Goal: Information Seeking & Learning: Learn about a topic

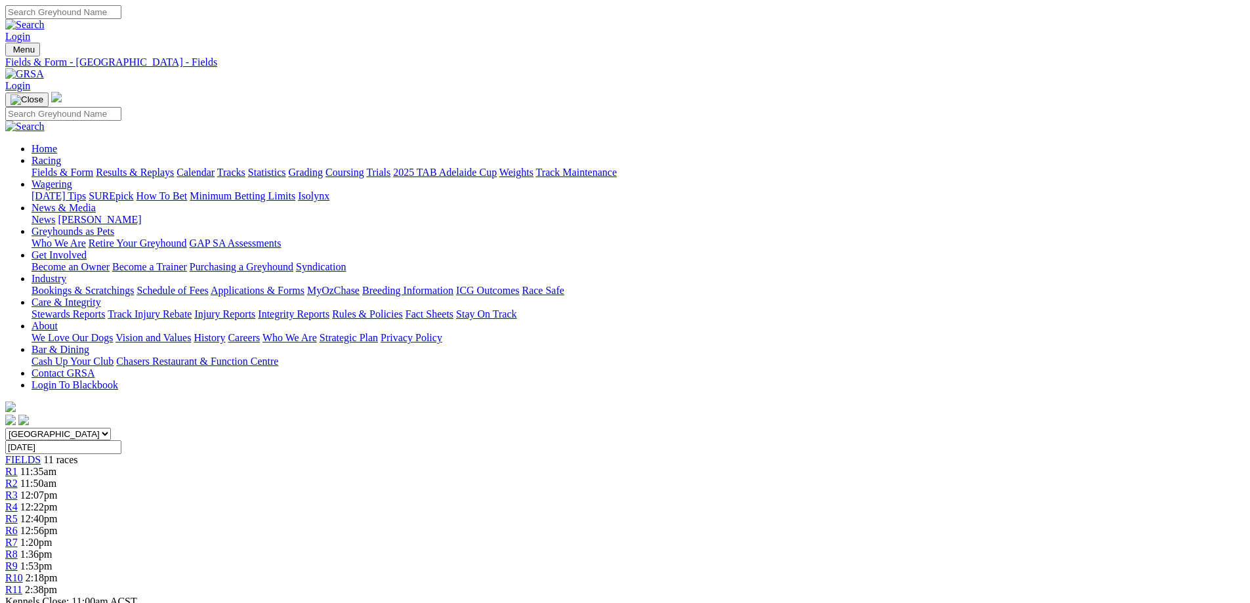
click at [56, 478] on span "11:50am" at bounding box center [38, 483] width 36 height 11
click at [18, 466] on link "R1" at bounding box center [11, 471] width 12 height 11
click at [33, 478] on span "0m" at bounding box center [26, 483] width 13 height 11
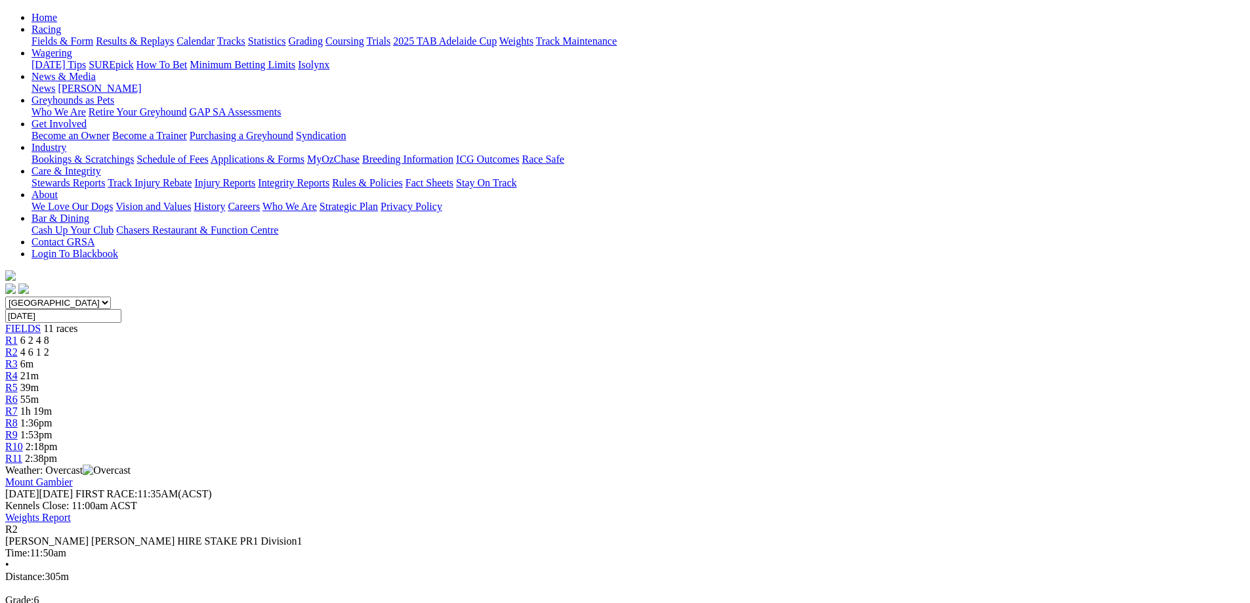
scroll to position [197, 0]
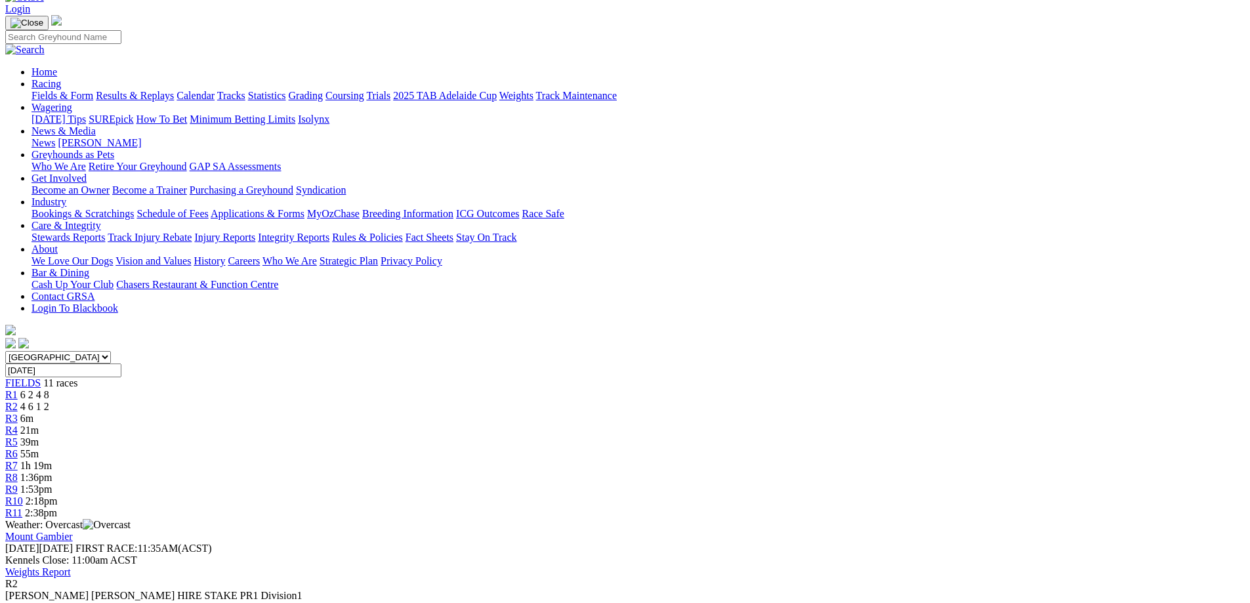
scroll to position [0, 0]
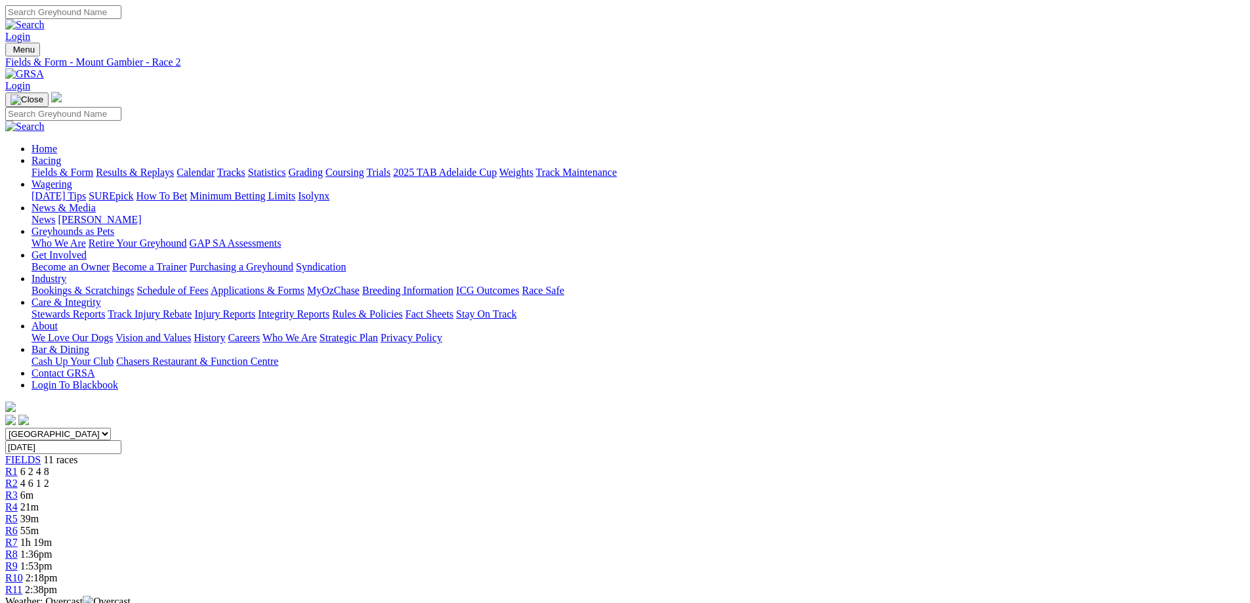
click at [18, 490] on link "R3" at bounding box center [11, 495] width 12 height 11
click at [486, 490] on div "R3 5m" at bounding box center [625, 496] width 1240 height 12
click at [18, 490] on link "R3" at bounding box center [11, 495] width 12 height 11
click at [471, 490] on div "R3 -2m" at bounding box center [625, 496] width 1240 height 12
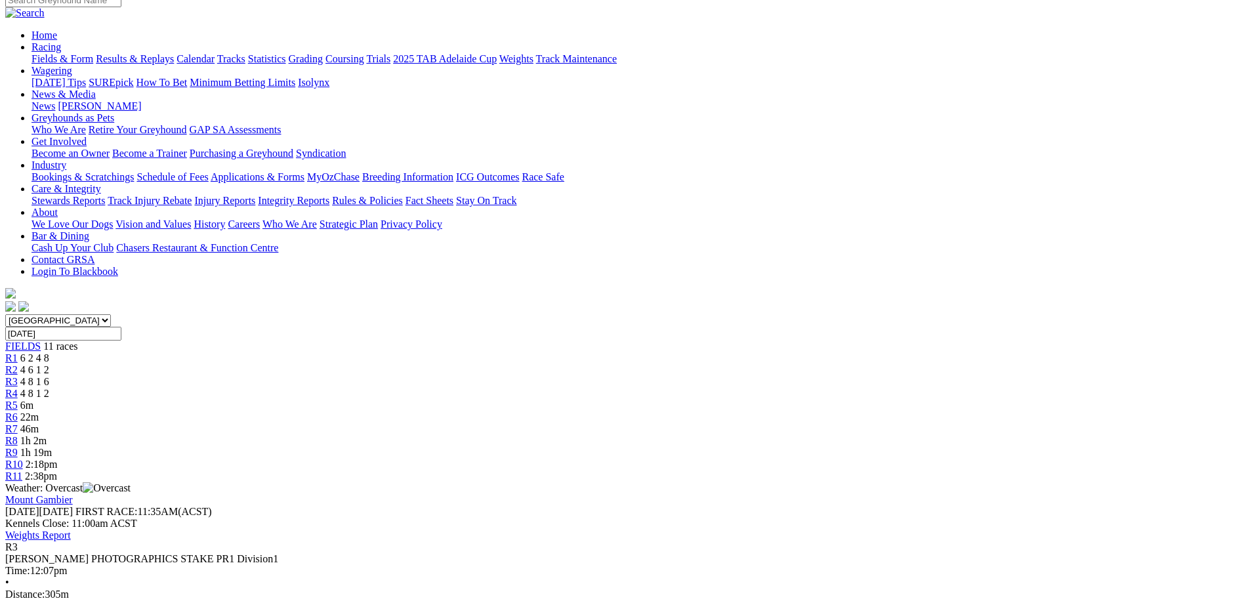
scroll to position [131, 0]
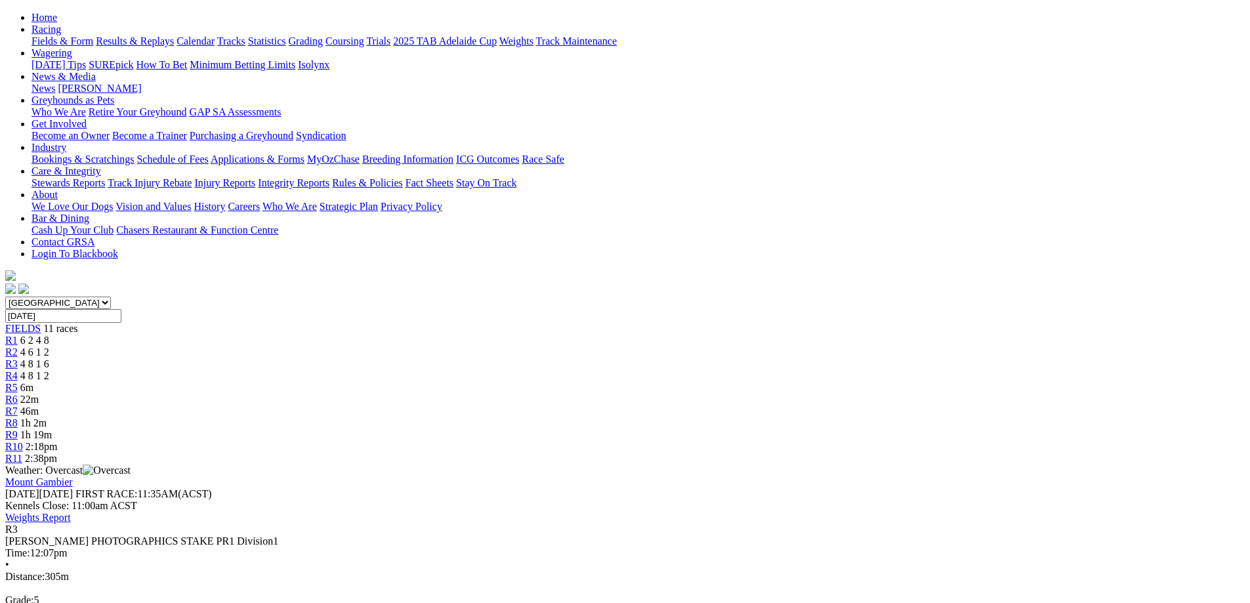
click at [49, 347] on span "4 6 1 2" at bounding box center [34, 352] width 29 height 11
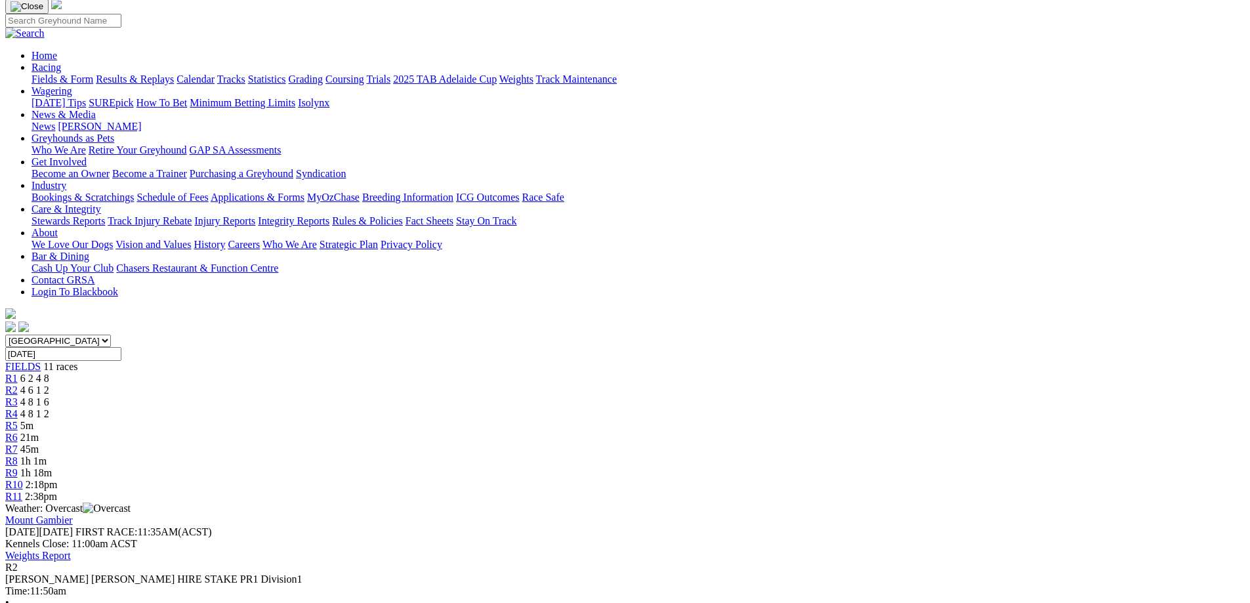
scroll to position [131, 0]
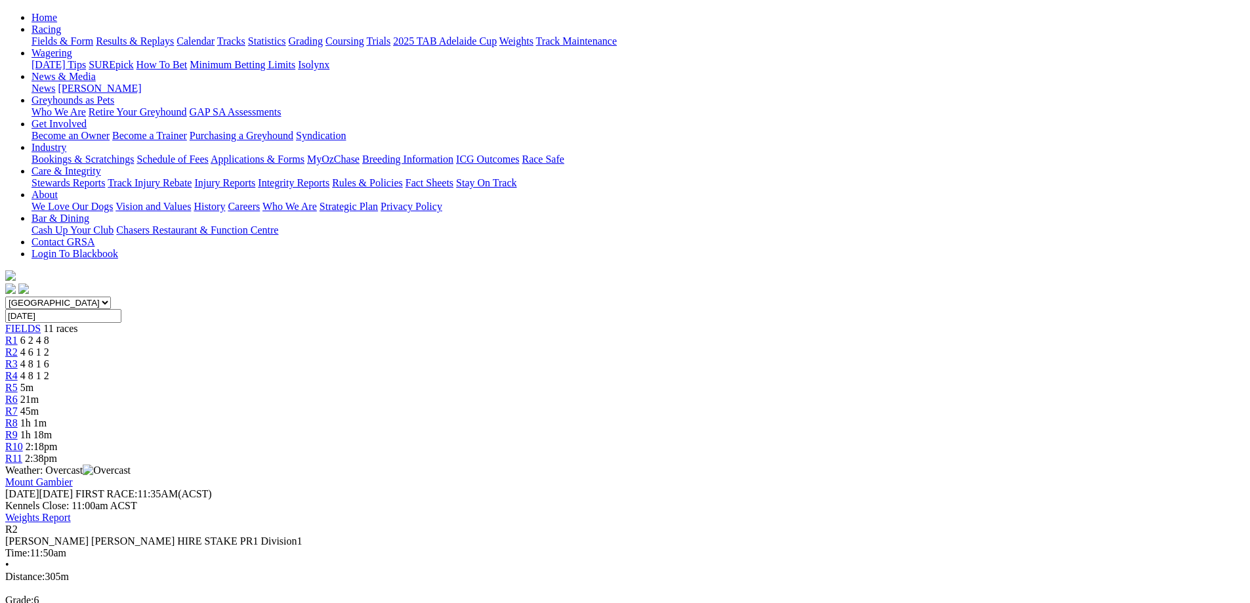
click at [18, 370] on link "R4" at bounding box center [11, 375] width 12 height 11
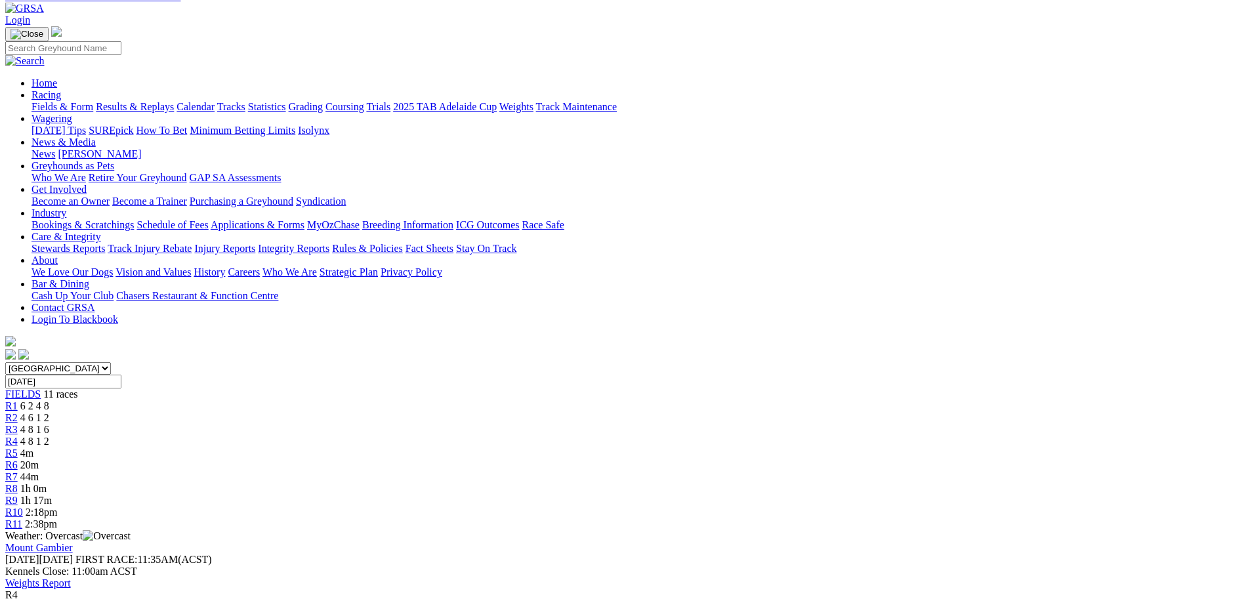
scroll to position [131, 0]
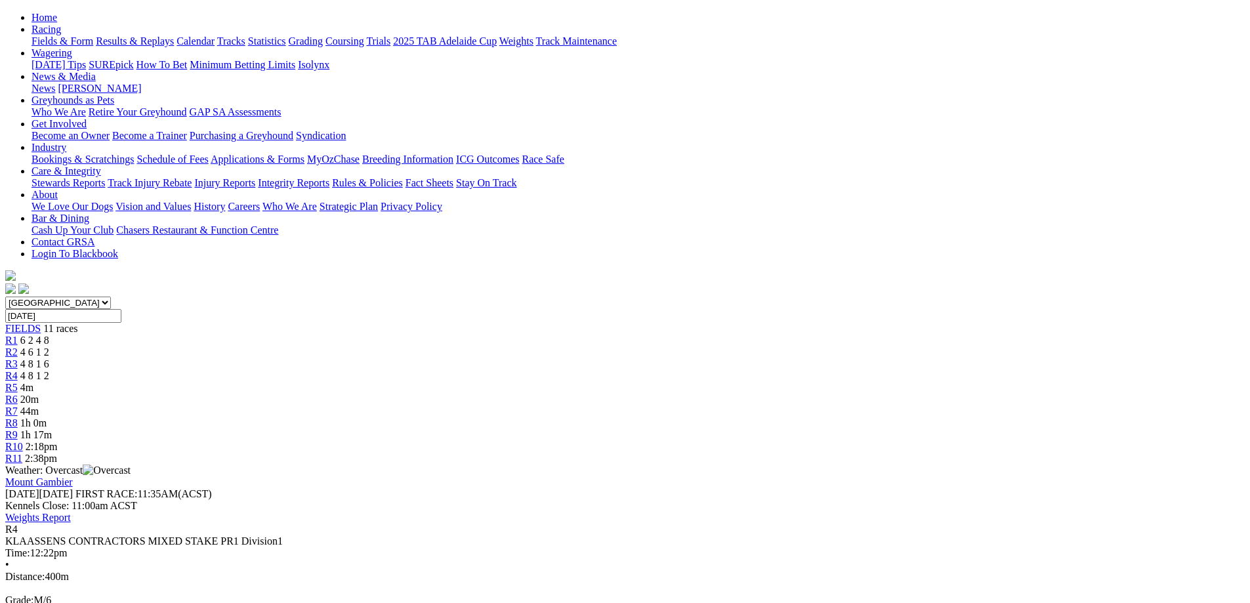
click at [18, 382] on span "R5" at bounding box center [11, 387] width 12 height 11
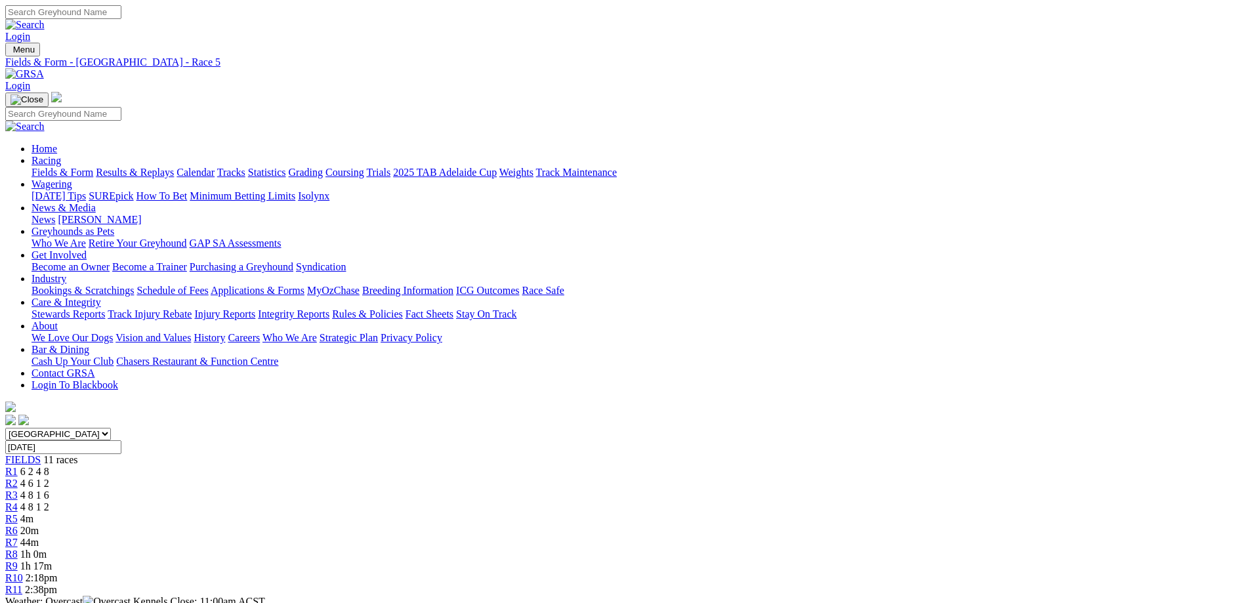
click at [33, 513] on span "4m" at bounding box center [26, 518] width 13 height 11
